Goal: Check status: Check status

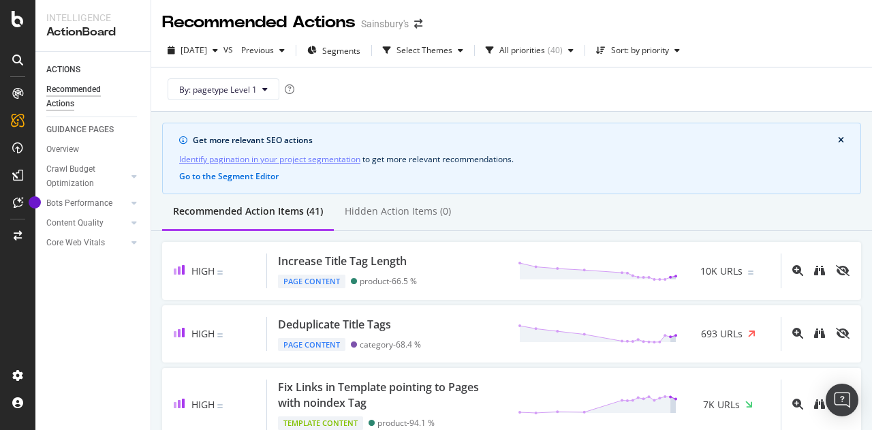
click at [550, 67] on div "By: pagetype Level 1" at bounding box center [511, 89] width 699 height 44
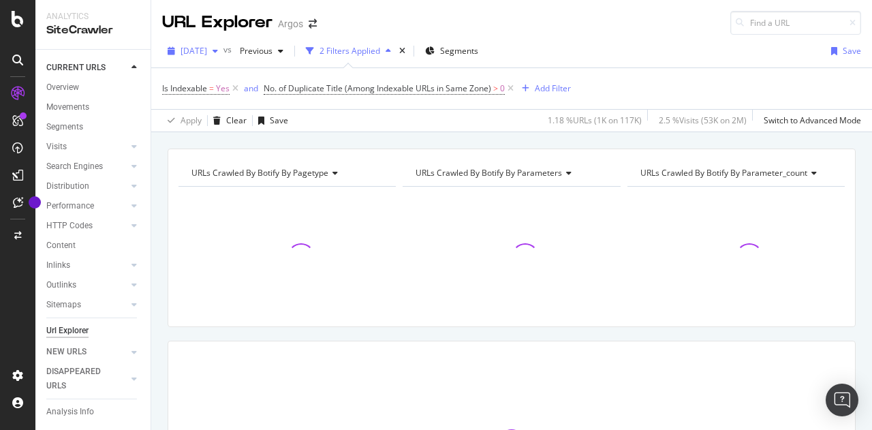
click at [203, 50] on span "[DATE]" at bounding box center [193, 51] width 27 height 12
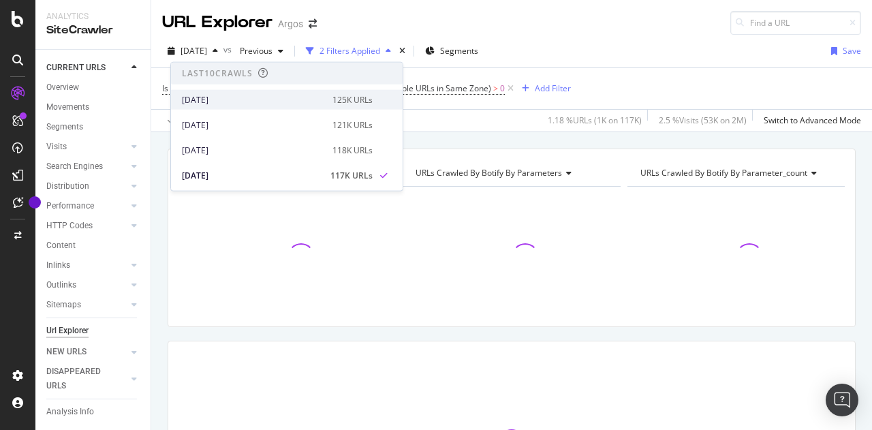
click at [253, 99] on div "[DATE]" at bounding box center [253, 99] width 142 height 12
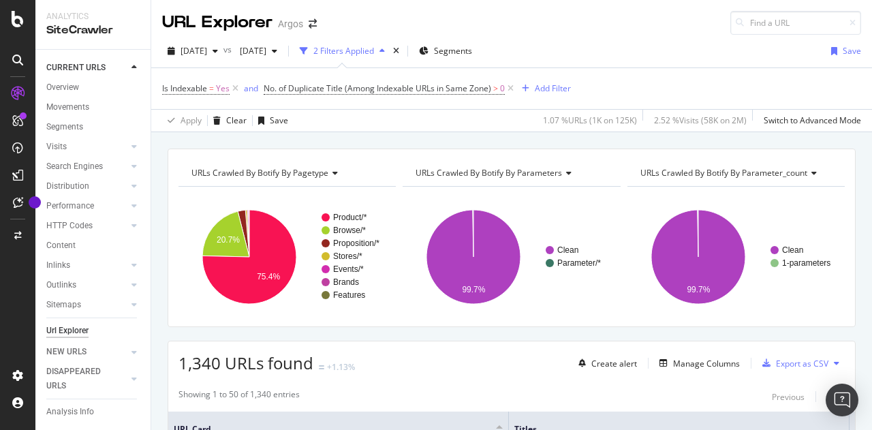
click at [0, 295] on div at bounding box center [17, 215] width 35 height 430
